Goal: Find specific page/section: Find specific page/section

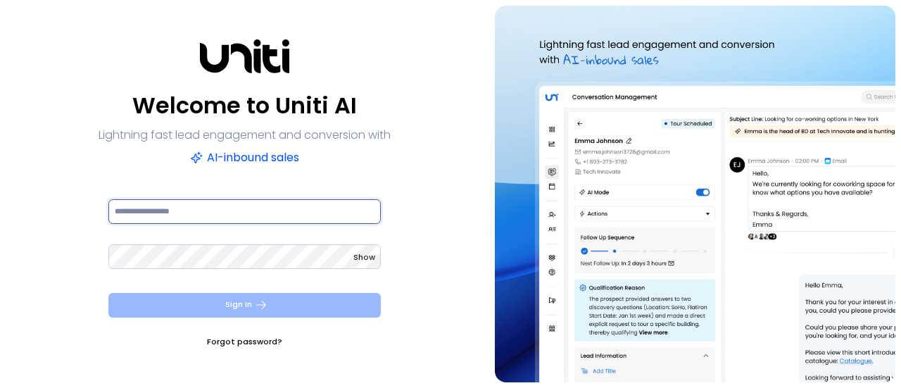
type input "**********"
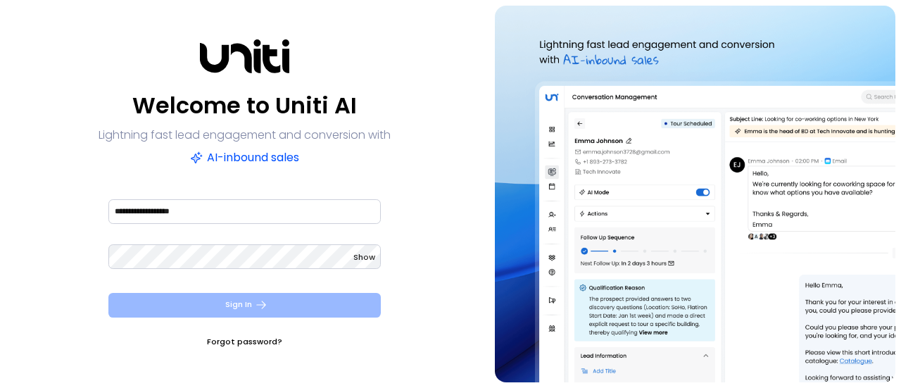
click at [224, 310] on button "Sign In" at bounding box center [244, 305] width 272 height 25
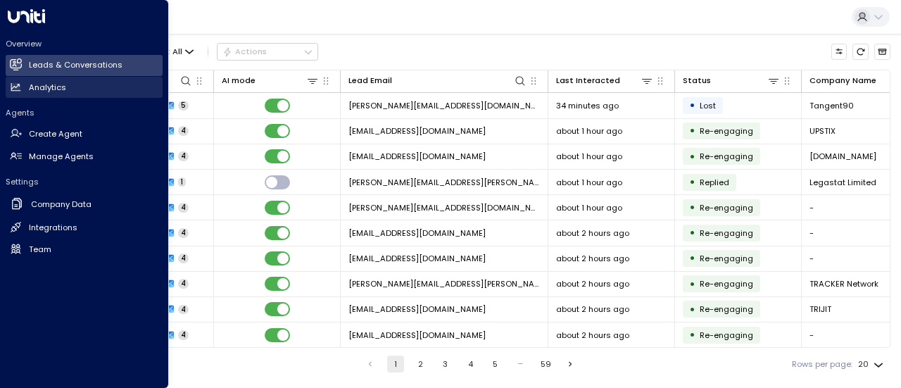
click at [47, 86] on h2 "Analytics" at bounding box center [47, 88] width 37 height 12
